Goal: Task Accomplishment & Management: Manage account settings

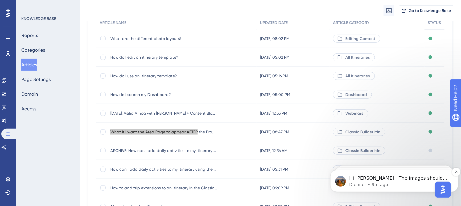
click at [401, 179] on p "Hi [PERSON_NAME], ​ The images should appear as expected now. Can you please ch…" at bounding box center [399, 178] width 101 height 7
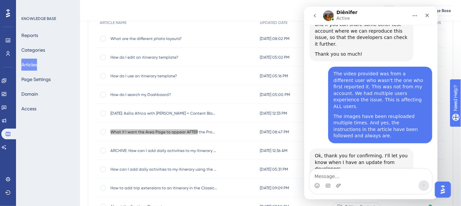
scroll to position [898, 0]
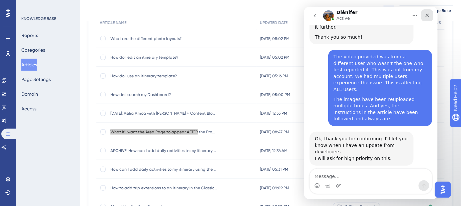
click at [428, 16] on icon "Close" at bounding box center [427, 15] width 4 height 4
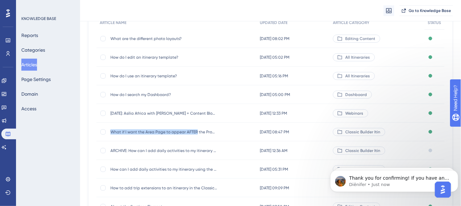
scroll to position [882, 0]
click at [454, 173] on button "Dismiss notification" at bounding box center [456, 171] width 9 height 9
click at [455, 173] on icon "Dismiss notification" at bounding box center [456, 172] width 2 height 2
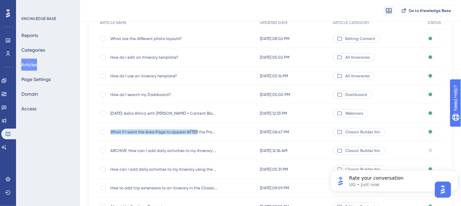
scroll to position [0, 0]
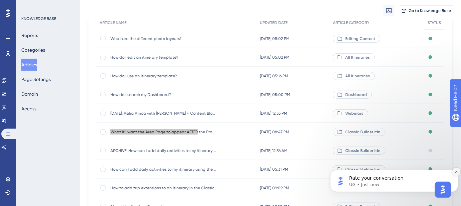
click at [457, 172] on icon "Dismiss notification" at bounding box center [456, 172] width 4 height 4
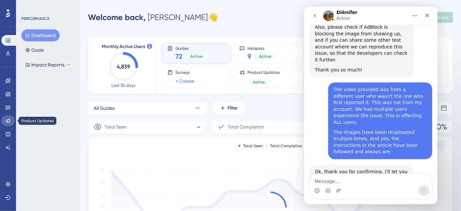
click at [9, 122] on icon at bounding box center [8, 121] width 4 height 4
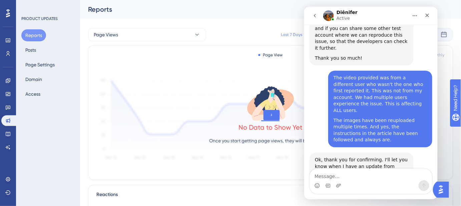
scroll to position [882, 0]
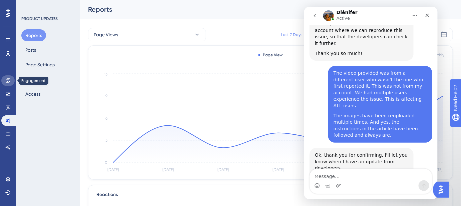
click at [9, 78] on icon at bounding box center [8, 80] width 4 height 4
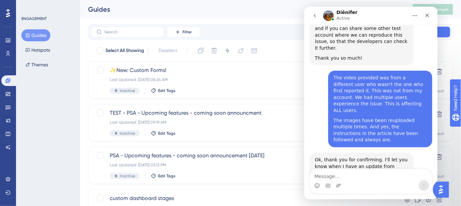
scroll to position [882, 0]
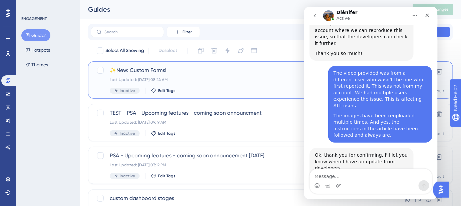
click at [158, 69] on span "✨New: Custom Forms!" at bounding box center [244, 70] width 268 height 8
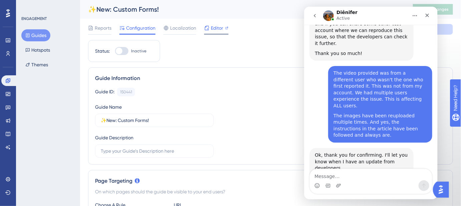
click at [213, 29] on span "Editor" at bounding box center [217, 28] width 12 height 8
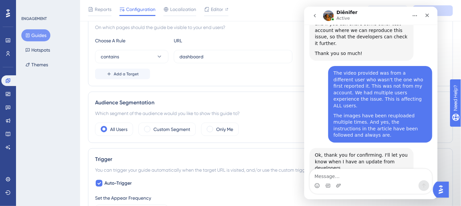
scroll to position [182, 0]
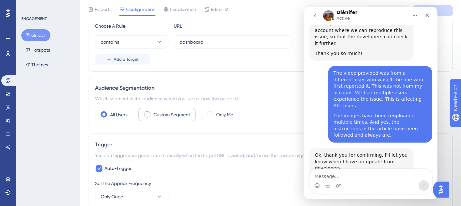
click at [147, 113] on span at bounding box center [147, 114] width 6 height 6
click at [152, 112] on input "radio" at bounding box center [152, 112] width 0 height 0
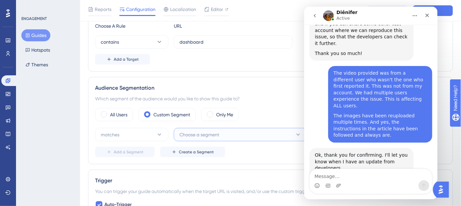
click at [219, 132] on span "Choose a segment" at bounding box center [200, 135] width 40 height 8
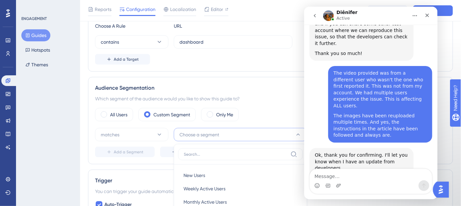
scroll to position [276, 0]
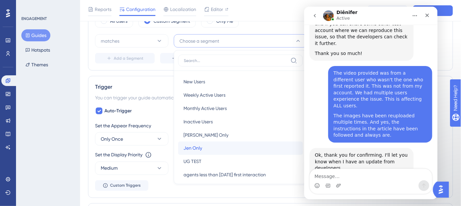
click at [201, 144] on span "Jen Only" at bounding box center [193, 148] width 19 height 8
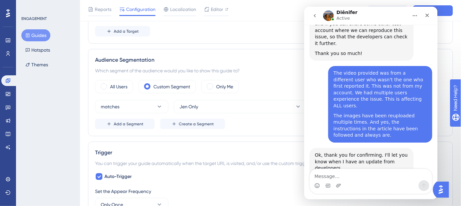
scroll to position [93, 0]
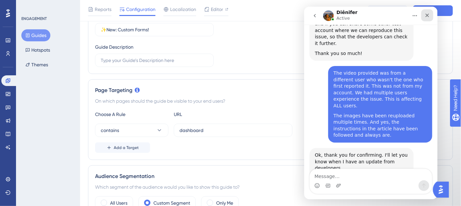
click at [427, 14] on icon "Close" at bounding box center [427, 15] width 4 height 4
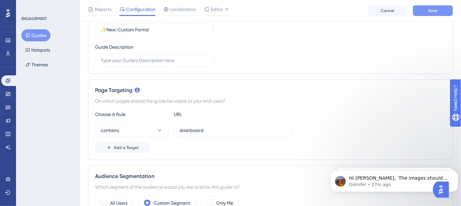
scroll to position [882, 0]
click at [431, 11] on span "Save" at bounding box center [432, 10] width 9 height 5
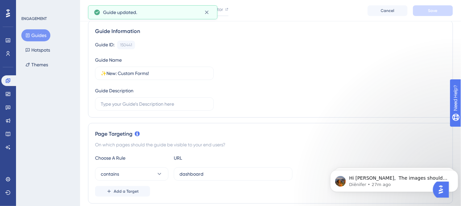
scroll to position [0, 0]
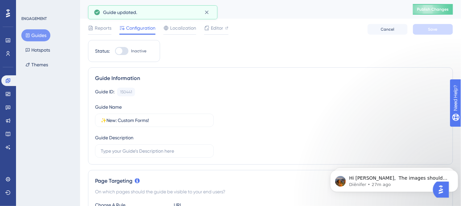
click at [127, 51] on div at bounding box center [121, 51] width 13 height 8
click at [115, 51] on input "Inactive" at bounding box center [115, 51] width 0 height 0
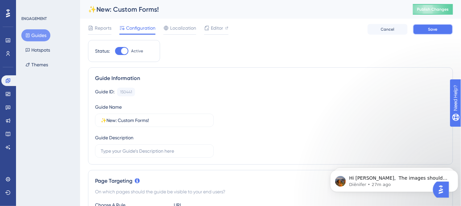
click at [431, 27] on span "Save" at bounding box center [432, 29] width 9 height 5
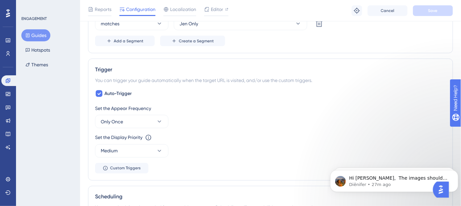
scroll to position [303, 0]
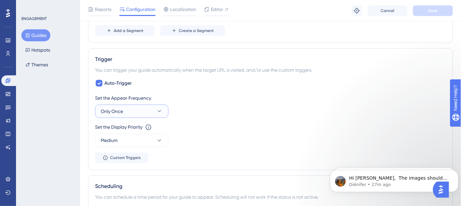
click at [158, 108] on icon at bounding box center [159, 111] width 7 height 7
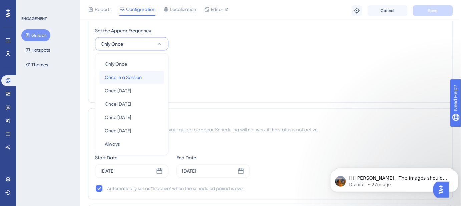
click at [133, 76] on span "Once in a Session" at bounding box center [123, 78] width 37 height 8
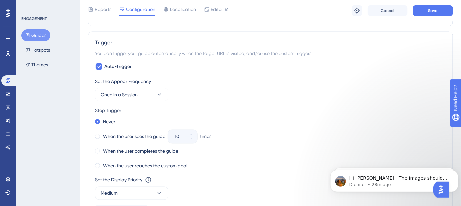
scroll to position [310, 0]
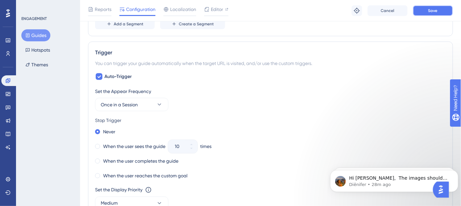
click at [434, 12] on span "Save" at bounding box center [432, 10] width 9 height 5
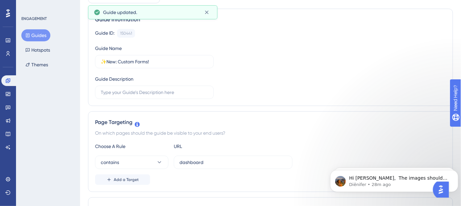
scroll to position [0, 0]
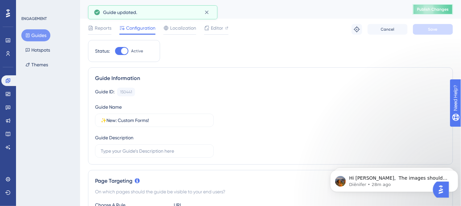
click at [429, 8] on span "Publish Changes" at bounding box center [433, 9] width 32 height 5
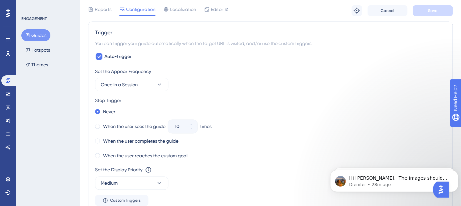
scroll to position [334, 0]
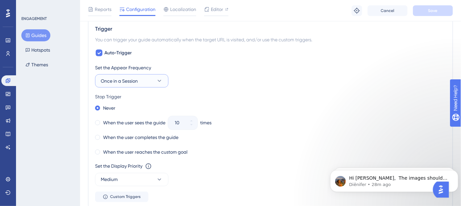
click at [155, 78] on button "Once in a Session" at bounding box center [131, 80] width 73 height 13
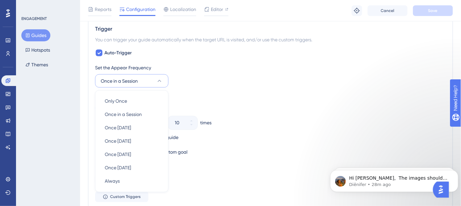
scroll to position [371, 0]
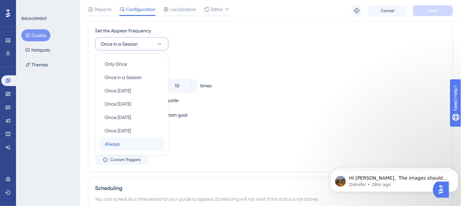
click at [120, 141] on div "Always Always" at bounding box center [132, 144] width 54 height 13
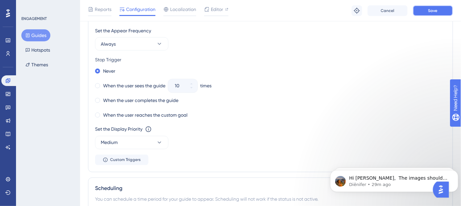
click at [429, 14] on button "Save" at bounding box center [433, 10] width 40 height 11
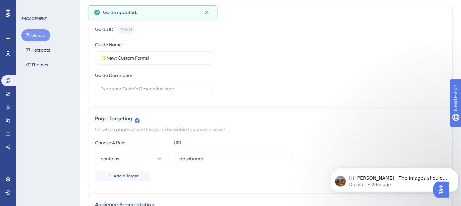
scroll to position [0, 0]
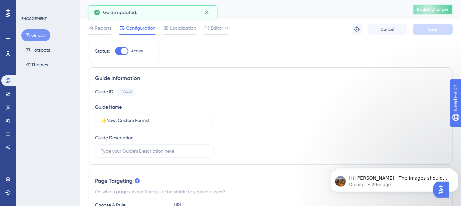
click at [439, 10] on button "Publish Changes" at bounding box center [433, 9] width 40 height 11
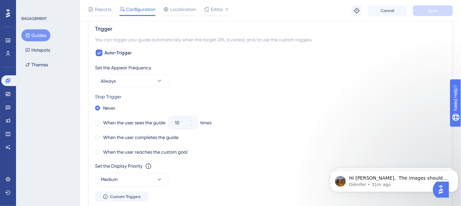
scroll to position [273, 0]
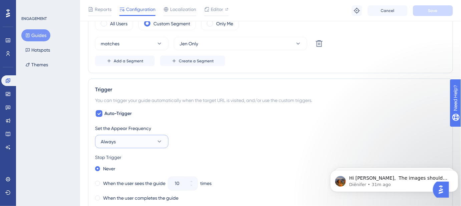
click at [159, 140] on icon at bounding box center [159, 141] width 7 height 7
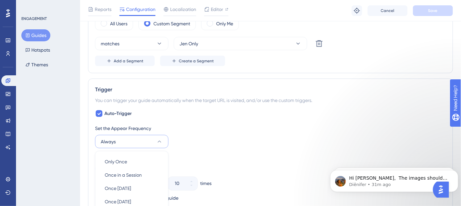
scroll to position [371, 0]
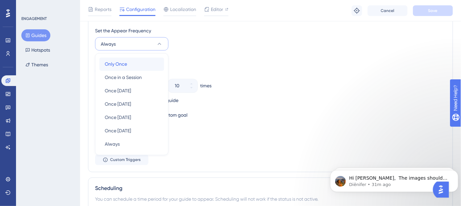
click at [121, 64] on span "Only Once" at bounding box center [116, 64] width 22 height 8
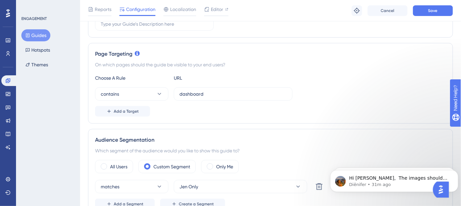
scroll to position [128, 0]
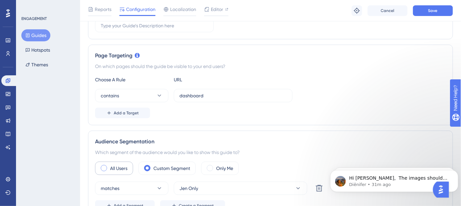
click at [103, 167] on span at bounding box center [104, 168] width 6 height 6
click at [109, 166] on input "radio" at bounding box center [109, 166] width 0 height 0
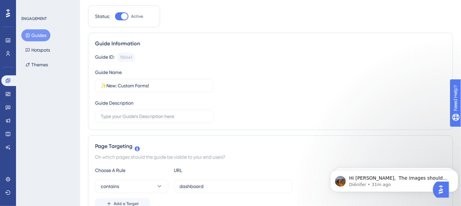
scroll to position [0, 0]
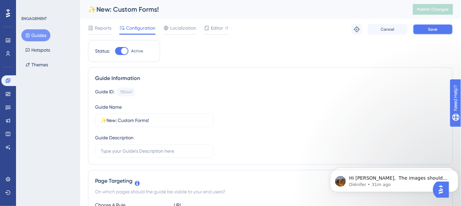
click at [431, 29] on span "Save" at bounding box center [432, 29] width 9 height 5
click at [435, 9] on button "Publish Changes" at bounding box center [433, 9] width 40 height 11
click at [119, 51] on div at bounding box center [121, 51] width 13 height 8
click at [115, 51] on input "Active" at bounding box center [115, 51] width 0 height 0
click at [432, 30] on span "Save" at bounding box center [432, 29] width 9 height 5
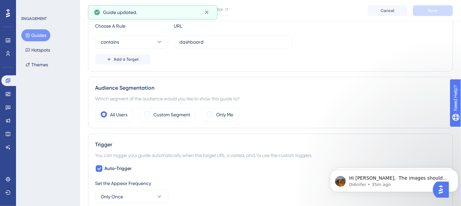
scroll to position [212, 0]
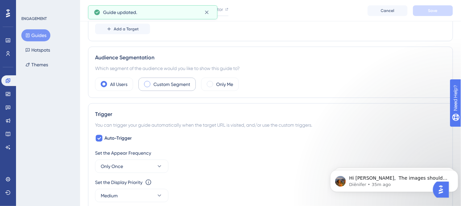
click at [148, 83] on span at bounding box center [147, 84] width 6 height 6
click at [152, 82] on input "radio" at bounding box center [152, 82] width 0 height 0
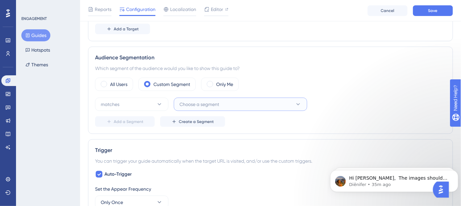
click at [297, 104] on icon at bounding box center [298, 104] width 7 height 7
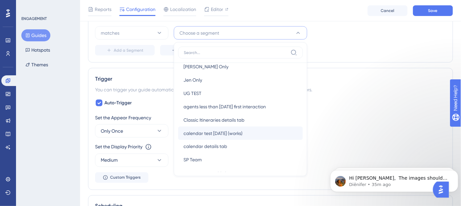
scroll to position [151, 0]
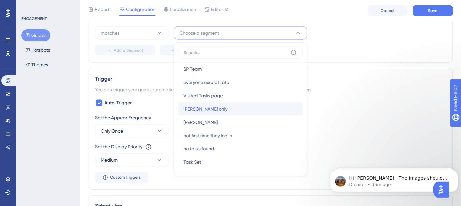
click at [209, 106] on div "rachel only rachel only" at bounding box center [241, 108] width 114 height 13
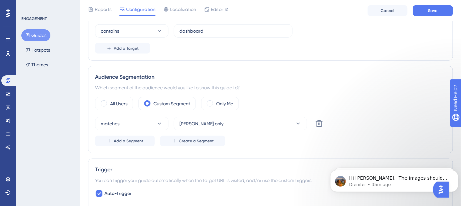
scroll to position [193, 0]
click at [434, 13] on span "Save" at bounding box center [432, 10] width 9 height 5
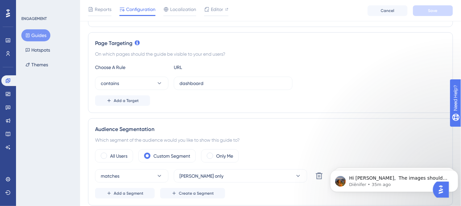
scroll to position [175, 0]
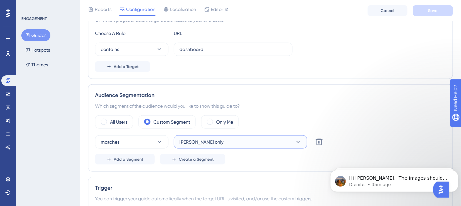
click at [295, 139] on icon at bounding box center [298, 142] width 7 height 7
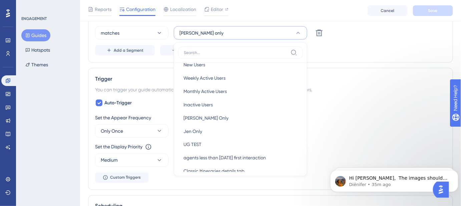
scroll to position [0, 0]
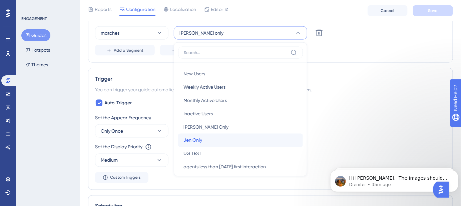
click at [195, 137] on span "Jen Only" at bounding box center [193, 140] width 19 height 8
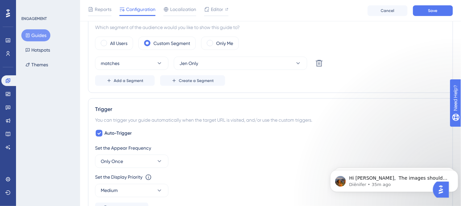
scroll to position [223, 0]
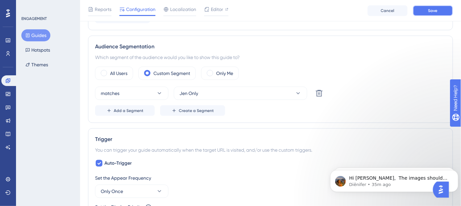
click at [430, 10] on span "Save" at bounding box center [432, 10] width 9 height 5
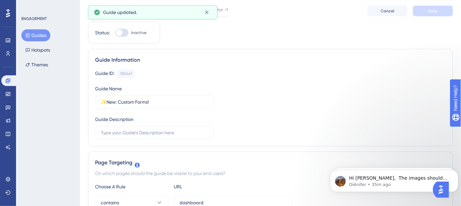
scroll to position [0, 0]
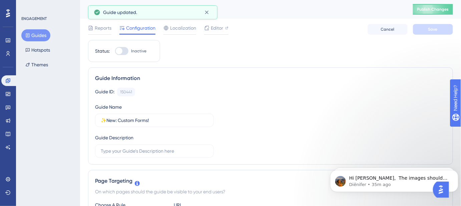
click at [124, 51] on div at bounding box center [121, 51] width 13 height 8
click at [115, 51] on input "Inactive" at bounding box center [115, 51] width 0 height 0
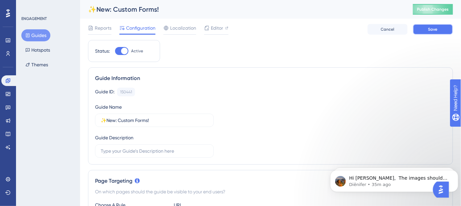
click at [434, 30] on span "Save" at bounding box center [432, 29] width 9 height 5
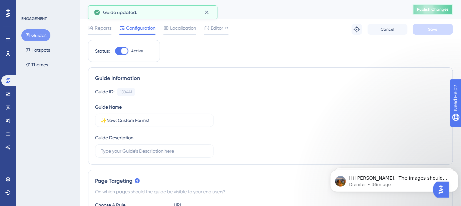
click at [438, 9] on span "Publish Changes" at bounding box center [433, 9] width 32 height 5
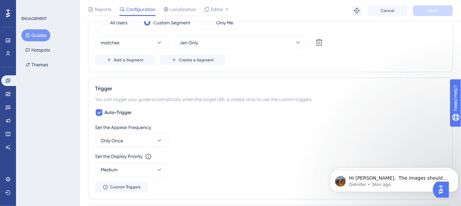
scroll to position [303, 0]
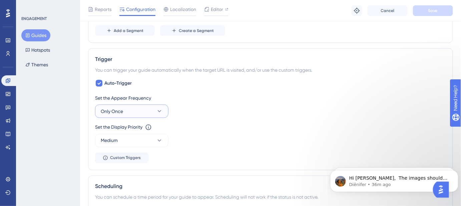
click at [161, 109] on icon at bounding box center [159, 111] width 7 height 7
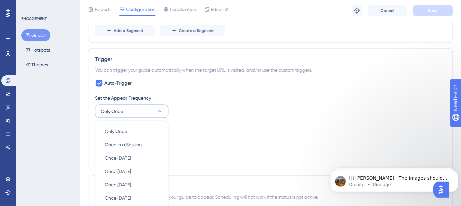
scroll to position [371, 0]
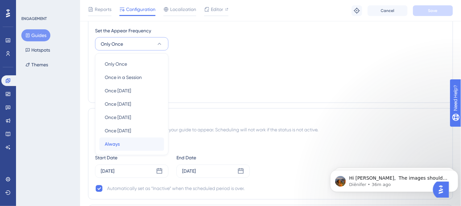
click at [112, 142] on span "Always" at bounding box center [112, 144] width 15 height 8
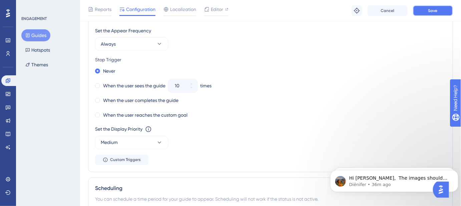
click at [428, 14] on button "Save" at bounding box center [433, 10] width 40 height 11
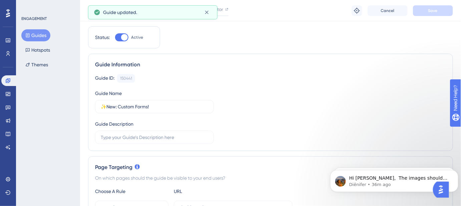
scroll to position [0, 0]
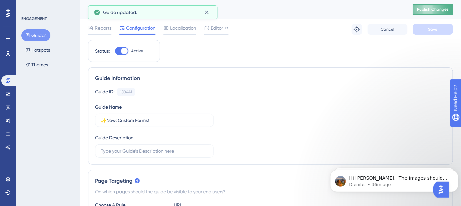
click at [445, 9] on span "Publish Changes" at bounding box center [433, 9] width 32 height 5
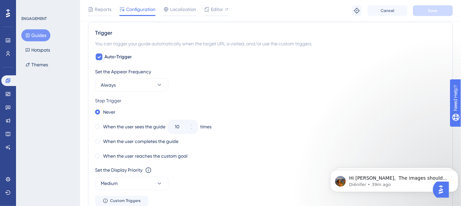
scroll to position [334, 0]
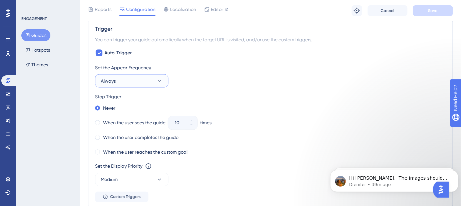
click at [156, 79] on icon at bounding box center [159, 81] width 7 height 7
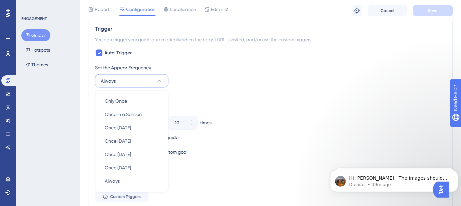
scroll to position [371, 0]
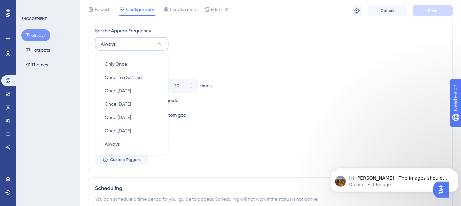
click at [310, 56] on div "Stop Trigger" at bounding box center [270, 60] width 351 height 8
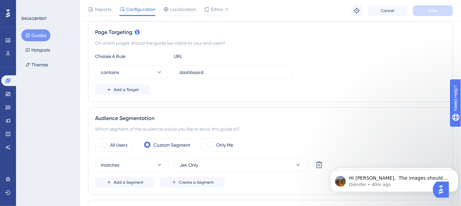
scroll to position [212, 0]
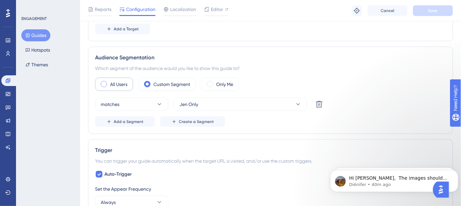
click at [103, 84] on span at bounding box center [104, 84] width 6 height 6
click at [109, 82] on input "radio" at bounding box center [109, 82] width 0 height 0
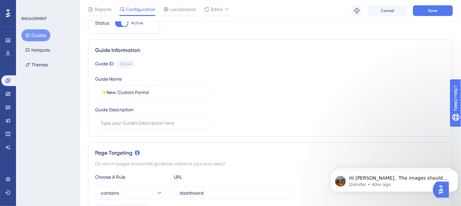
scroll to position [0, 0]
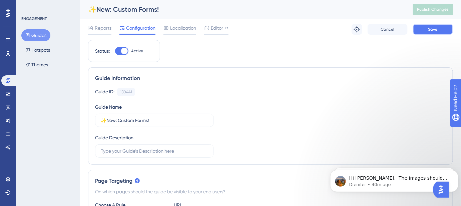
click at [429, 29] on span "Save" at bounding box center [432, 29] width 9 height 5
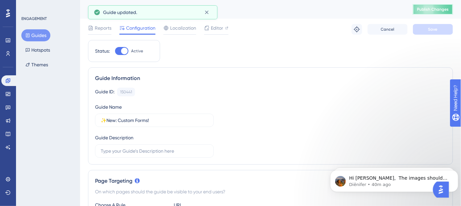
click at [441, 8] on span "Publish Changes" at bounding box center [433, 9] width 32 height 5
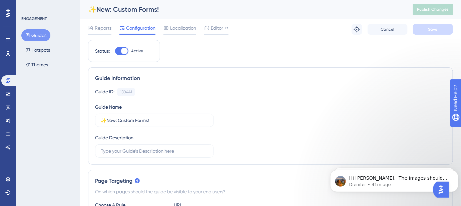
click at [118, 51] on div at bounding box center [121, 51] width 13 height 8
click at [115, 51] on input "Active" at bounding box center [115, 51] width 0 height 0
click at [435, 31] on span "Save" at bounding box center [432, 29] width 9 height 5
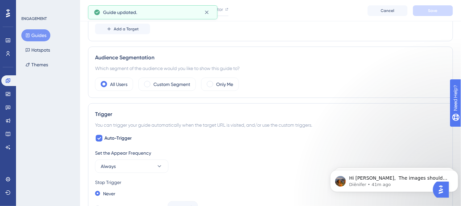
scroll to position [151, 0]
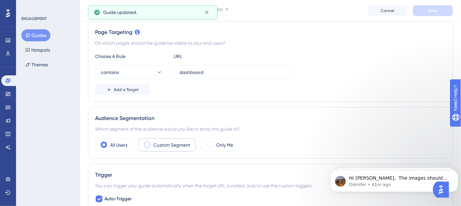
click at [149, 143] on span at bounding box center [147, 145] width 6 height 6
click at [152, 143] on input "radio" at bounding box center [152, 143] width 0 height 0
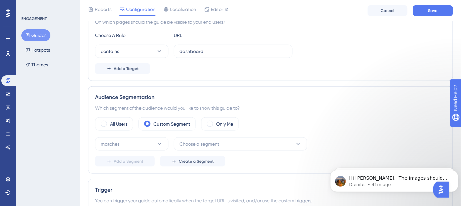
scroll to position [212, 0]
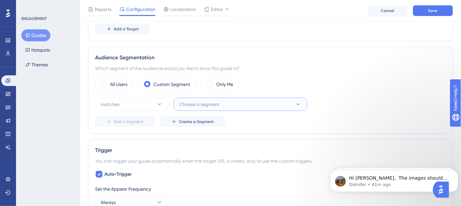
click at [288, 103] on button "Choose a segment" at bounding box center [240, 104] width 133 height 13
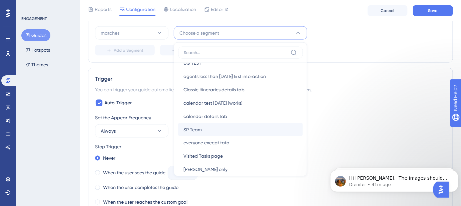
scroll to position [151, 0]
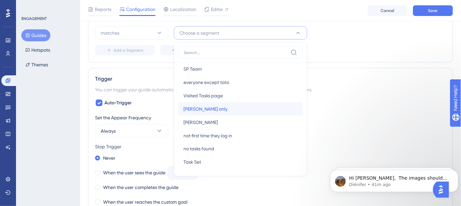
click at [206, 108] on span "rachel only" at bounding box center [206, 109] width 44 height 8
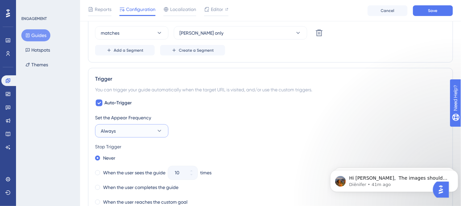
click at [159, 130] on icon at bounding box center [159, 131] width 7 height 7
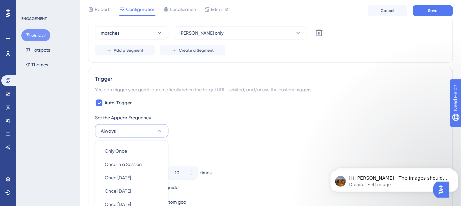
scroll to position [371, 0]
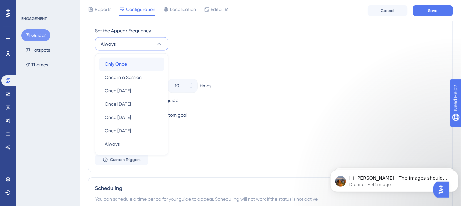
click at [120, 64] on span "Only Once" at bounding box center [116, 64] width 22 height 8
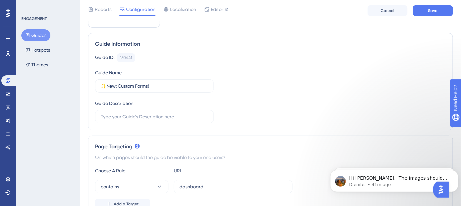
scroll to position [0, 0]
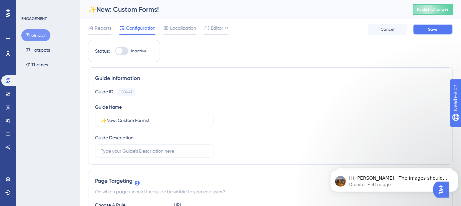
click at [434, 30] on span "Save" at bounding box center [432, 29] width 9 height 5
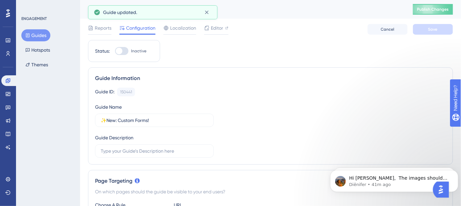
click at [125, 52] on div at bounding box center [121, 51] width 13 height 8
click at [115, 51] on input "Inactive" at bounding box center [115, 51] width 0 height 0
checkbox input "true"
click at [424, 29] on button "Save" at bounding box center [433, 29] width 40 height 11
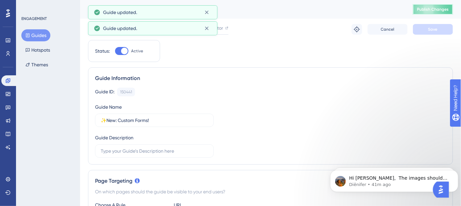
click at [437, 10] on span "Publish Changes" at bounding box center [433, 9] width 32 height 5
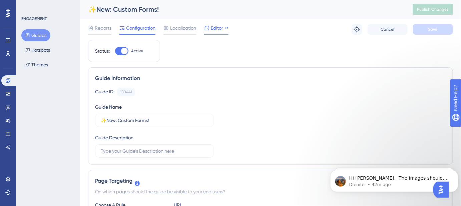
click at [212, 30] on span "Editor" at bounding box center [217, 28] width 12 height 8
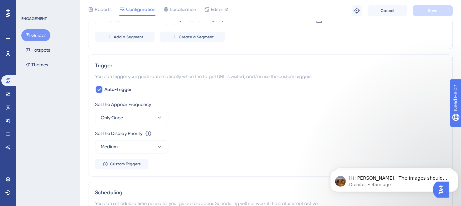
scroll to position [303, 0]
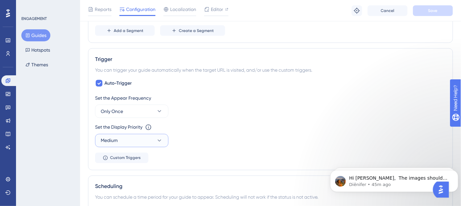
click at [162, 139] on icon at bounding box center [159, 140] width 7 height 7
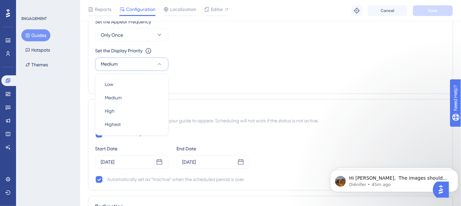
click at [223, 74] on div "Set the Appear Frequency Only Once Set the Display Priority This option will se…" at bounding box center [270, 52] width 351 height 69
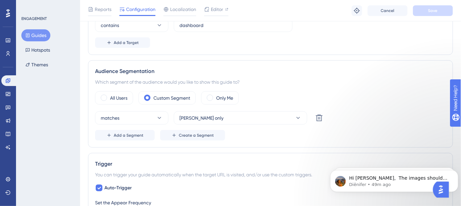
scroll to position [212, 0]
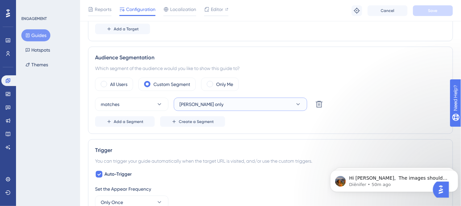
click at [242, 101] on button "rachel only" at bounding box center [240, 104] width 133 height 13
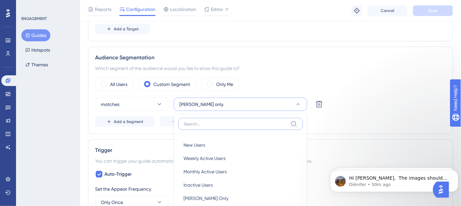
scroll to position [284, 0]
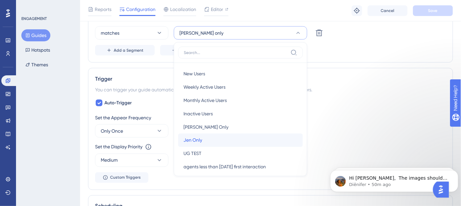
click at [199, 137] on span "Jen Only" at bounding box center [193, 140] width 19 height 8
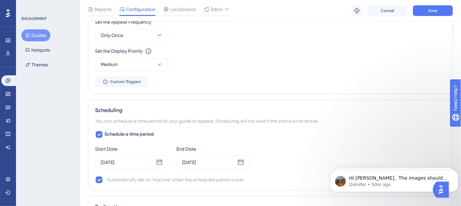
scroll to position [344, 0]
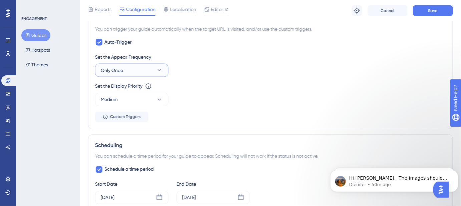
click at [157, 70] on icon at bounding box center [159, 70] width 7 height 7
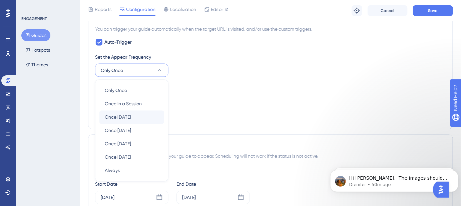
scroll to position [371, 0]
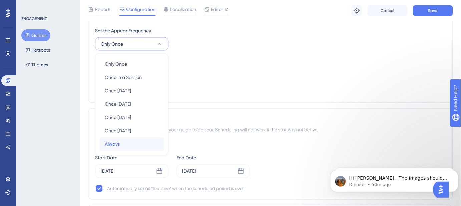
click at [111, 142] on span "Always" at bounding box center [112, 144] width 15 height 8
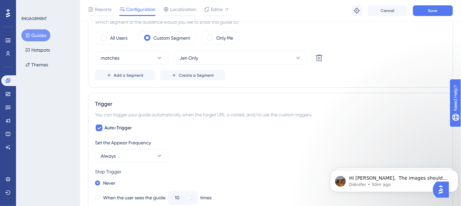
scroll to position [219, 0]
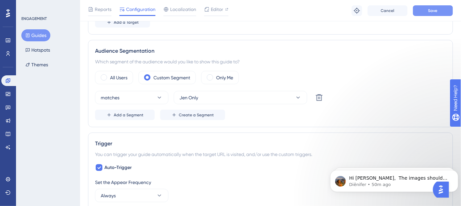
click at [428, 13] on button "Save" at bounding box center [433, 10] width 40 height 11
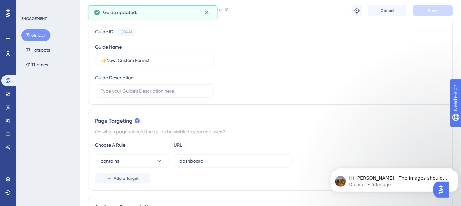
scroll to position [0, 0]
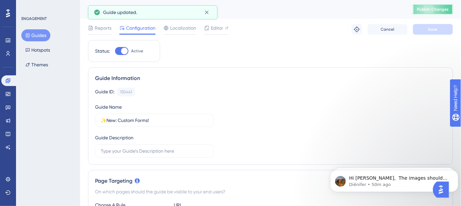
click at [448, 10] on span "Publish Changes" at bounding box center [433, 9] width 32 height 5
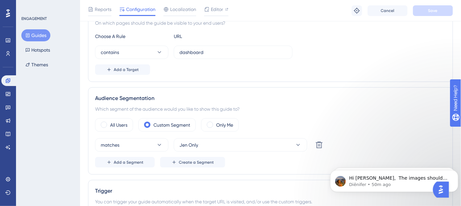
scroll to position [182, 0]
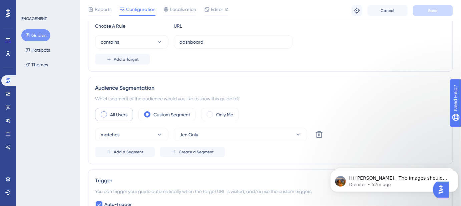
click at [102, 114] on span at bounding box center [104, 114] width 6 height 6
click at [109, 112] on input "radio" at bounding box center [109, 112] width 0 height 0
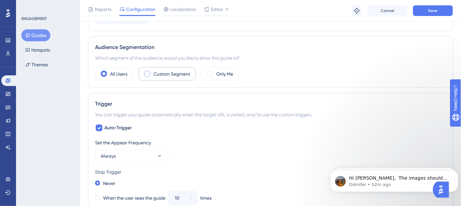
scroll to position [273, 0]
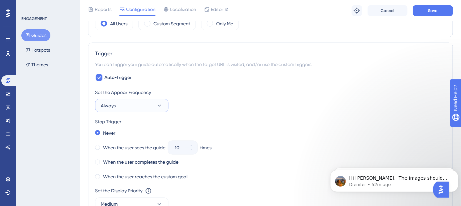
click at [160, 103] on icon at bounding box center [159, 105] width 7 height 7
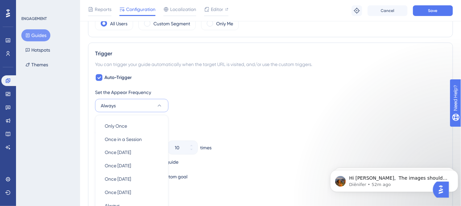
scroll to position [334, 0]
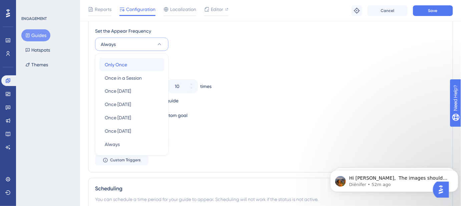
click at [130, 64] on div "Only Once Only Once" at bounding box center [132, 64] width 54 height 13
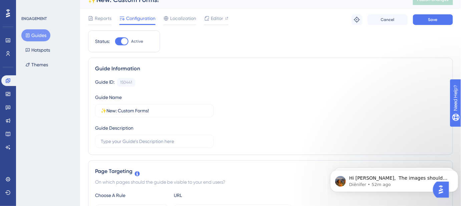
scroll to position [0, 0]
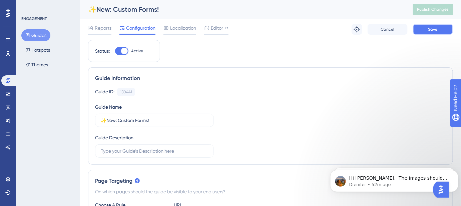
click at [441, 31] on button "Save" at bounding box center [433, 29] width 40 height 11
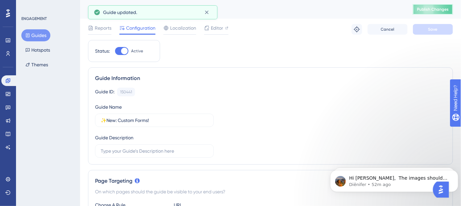
click at [430, 8] on span "Publish Changes" at bounding box center [433, 9] width 32 height 5
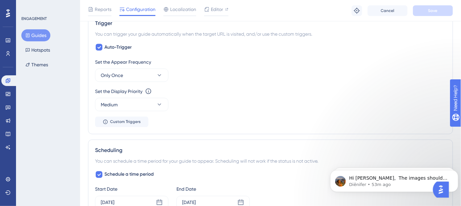
scroll to position [151, 0]
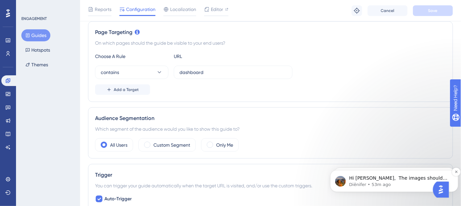
click at [383, 177] on p "Hi Rachel, ​ The images should appear as expected now. Can you please check and…" at bounding box center [399, 178] width 101 height 7
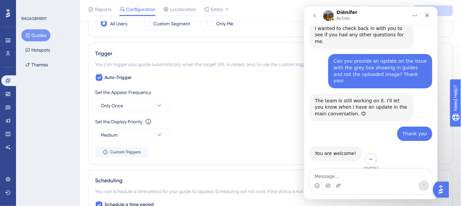
scroll to position [290, 0]
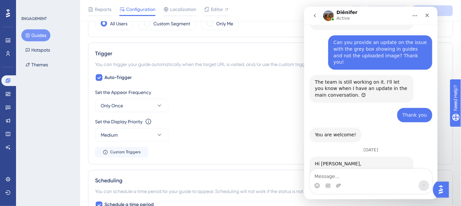
click at [358, 178] on textarea "Message…" at bounding box center [371, 174] width 122 height 11
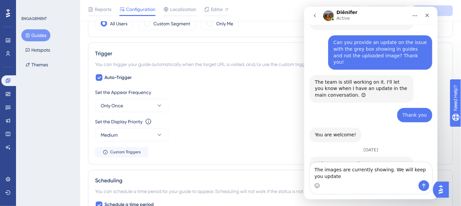
scroll to position [297, 0]
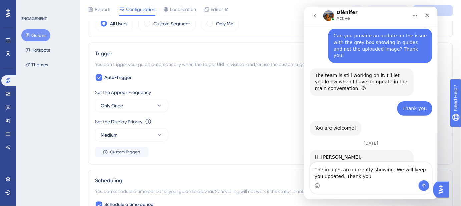
type textarea "The images are currently showing. We will keep you updated. Thank you."
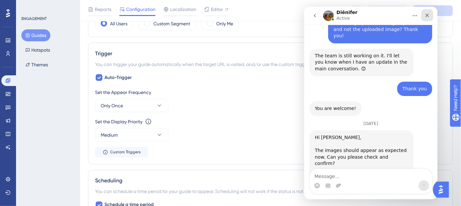
click at [429, 15] on icon "Close" at bounding box center [426, 14] width 5 height 5
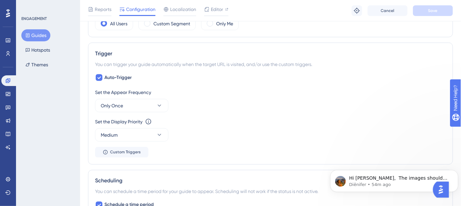
scroll to position [0, 0]
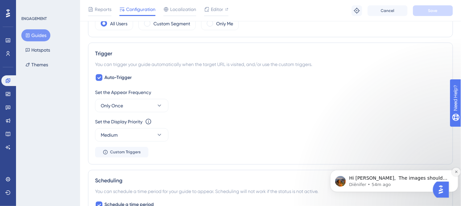
click at [454, 173] on icon "Dismiss notification" at bounding box center [456, 172] width 4 height 4
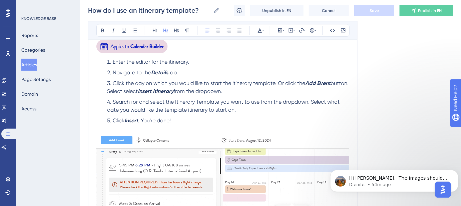
scroll to position [637, 0]
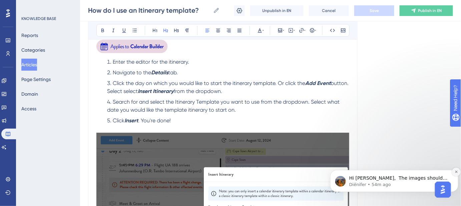
click at [454, 171] on icon "Dismiss notification" at bounding box center [456, 172] width 4 height 4
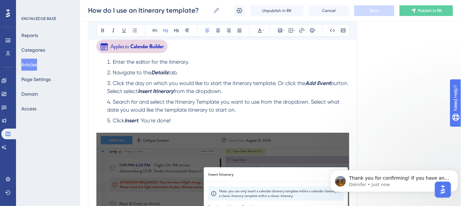
scroll to position [0, 0]
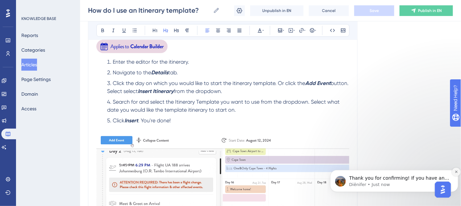
click at [452, 174] on button "Dismiss notification" at bounding box center [456, 171] width 9 height 9
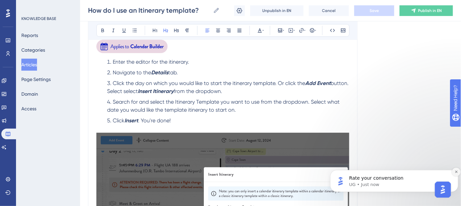
click at [454, 173] on icon "Dismiss notification" at bounding box center [456, 172] width 4 height 4
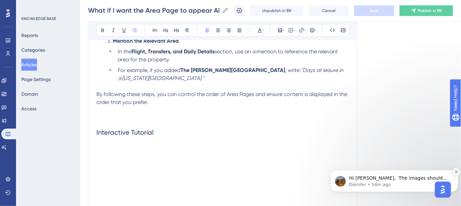
click at [455, 172] on icon "Dismiss notification" at bounding box center [456, 172] width 4 height 4
click at [453, 172] on button "Dismiss notification" at bounding box center [456, 171] width 9 height 9
click at [457, 172] on icon "Dismiss notification" at bounding box center [456, 172] width 4 height 4
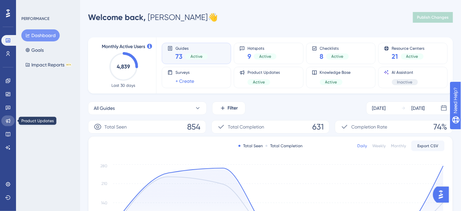
click at [5, 121] on icon at bounding box center [7, 120] width 5 height 5
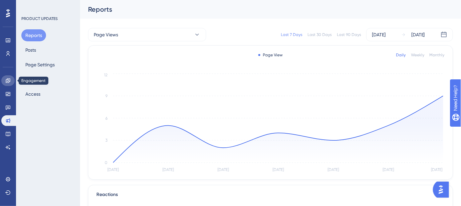
click at [11, 82] on link at bounding box center [7, 80] width 13 height 11
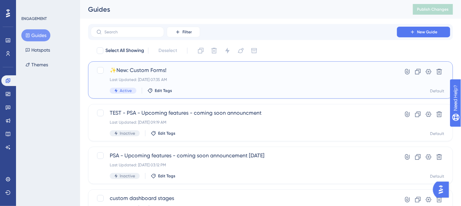
click at [182, 72] on span "✨New: Custom Forms!" at bounding box center [244, 70] width 268 height 8
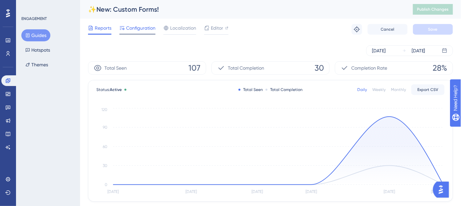
click at [144, 31] on span "Configuration" at bounding box center [140, 28] width 29 height 8
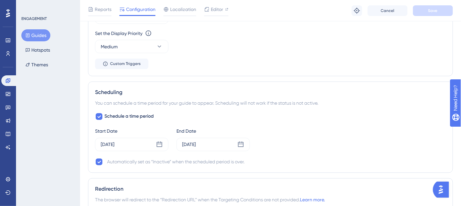
scroll to position [364, 0]
